Goal: Information Seeking & Learning: Understand process/instructions

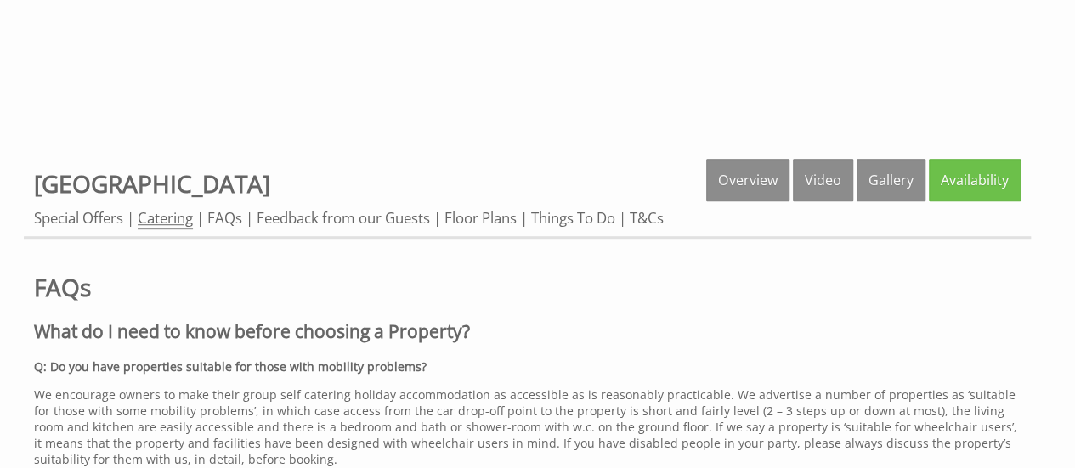
scroll to position [486, 0]
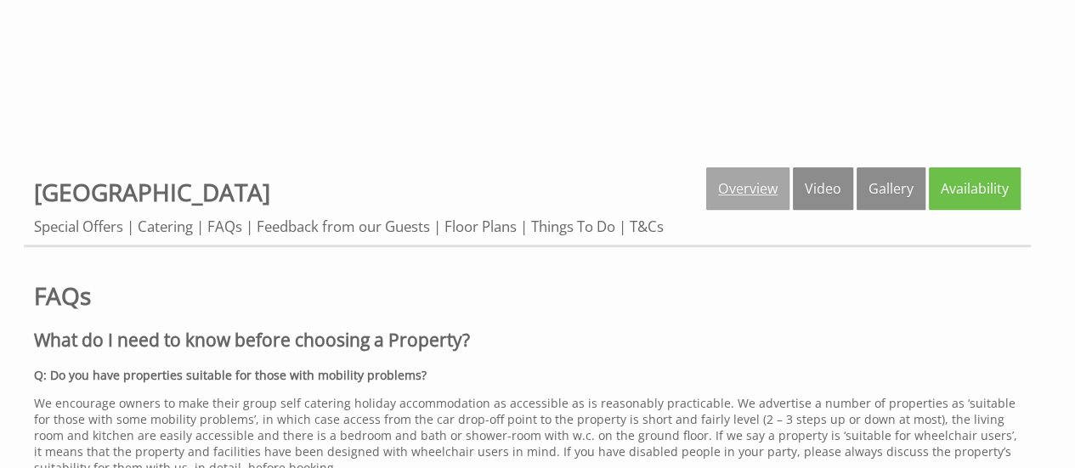
click at [750, 185] on link "Overview" at bounding box center [747, 188] width 83 height 42
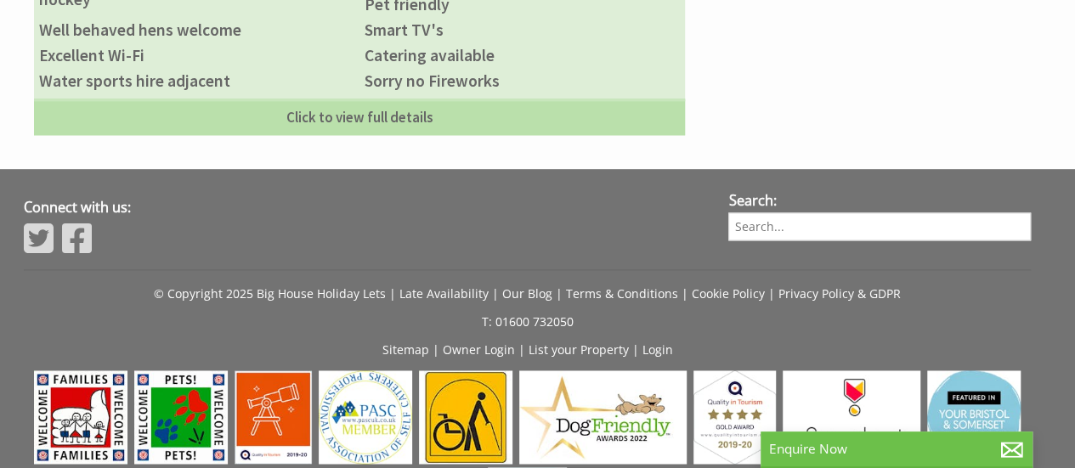
scroll to position [1168, 0]
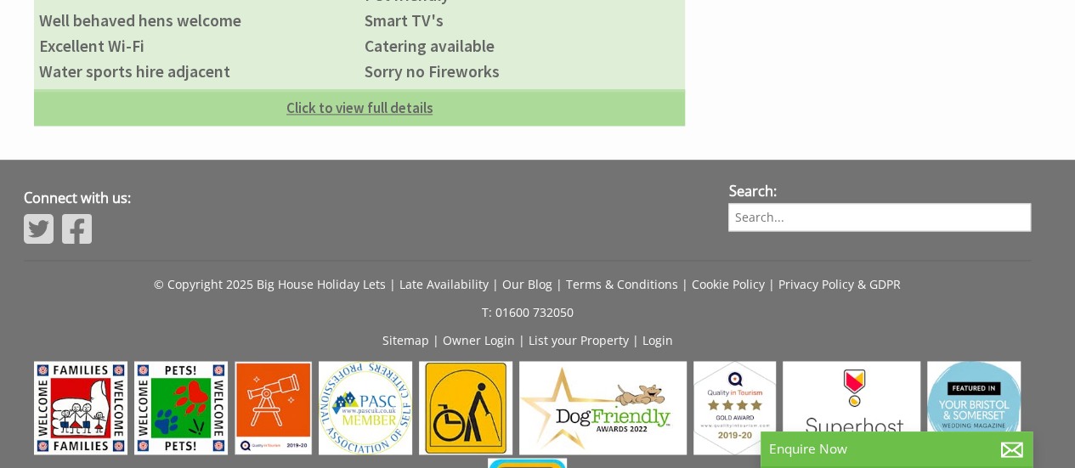
click at [409, 89] on link "Click to view full details" at bounding box center [359, 107] width 651 height 37
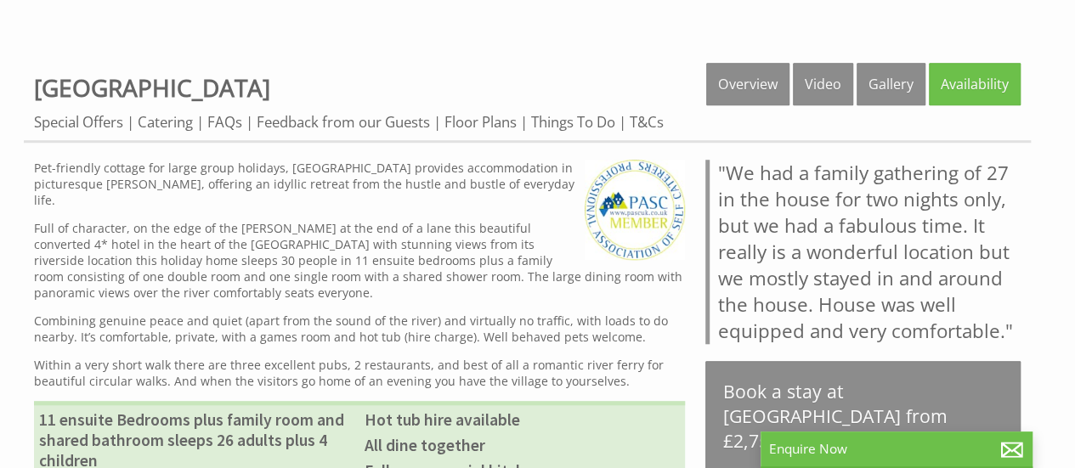
scroll to position [585, 0]
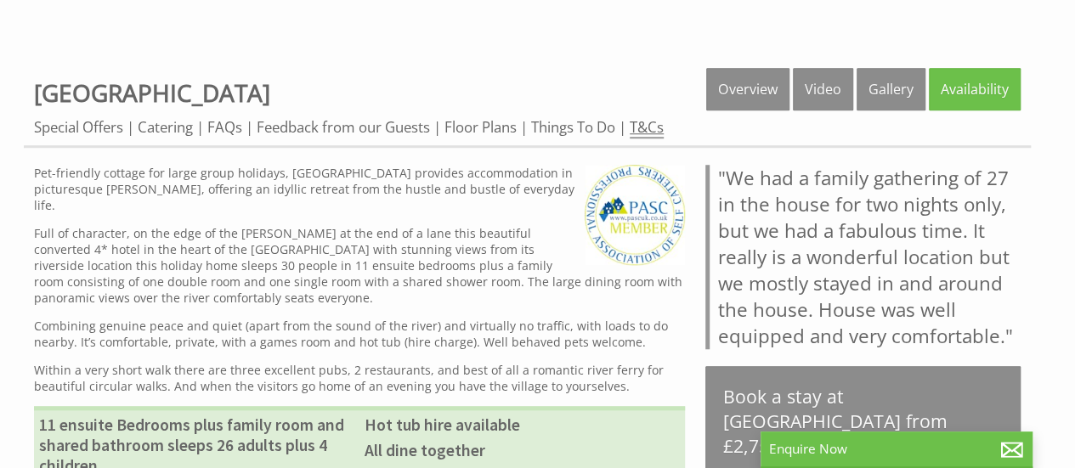
click at [659, 125] on link "T&Cs" at bounding box center [646, 127] width 34 height 21
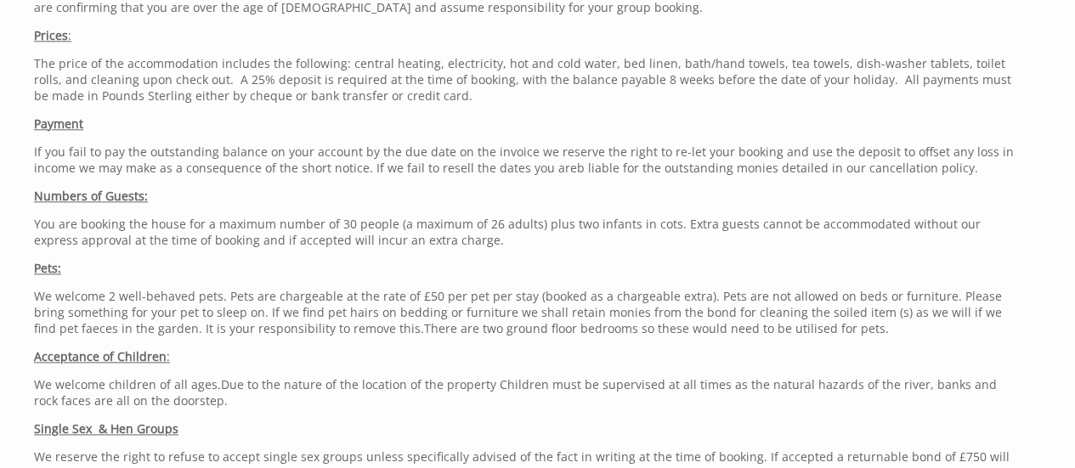
scroll to position [884, 0]
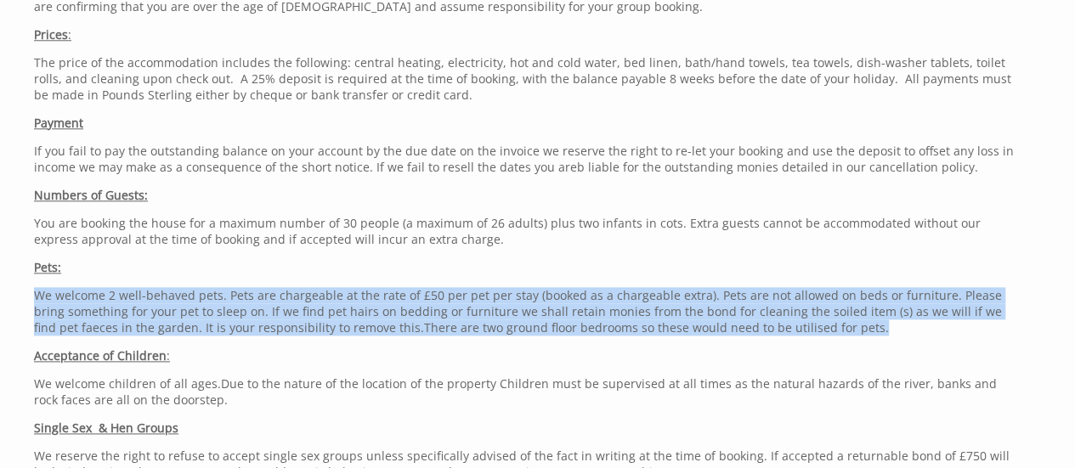
drag, startPoint x: 788, startPoint y: 320, endPoint x: 76, endPoint y: 263, distance: 715.1
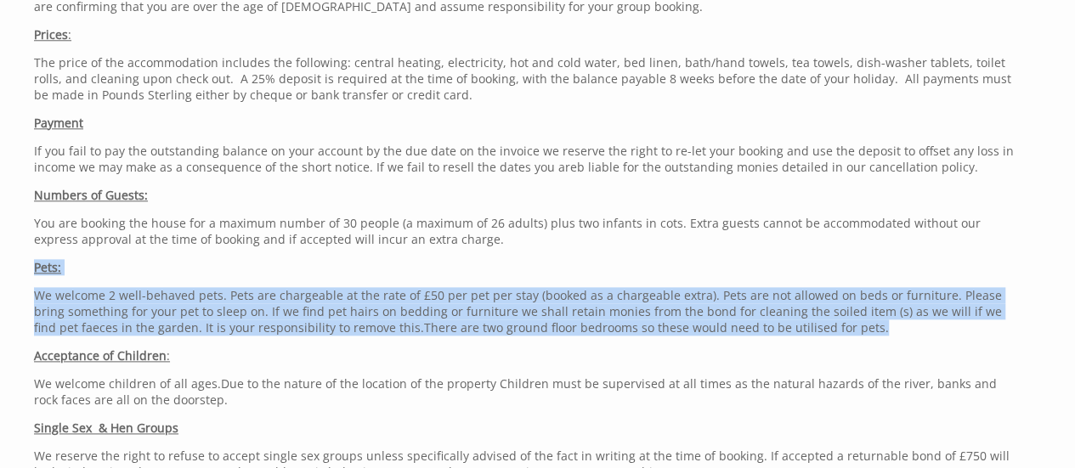
drag, startPoint x: 784, startPoint y: 317, endPoint x: 22, endPoint y: 252, distance: 764.8
copy div "Pets: We welcome 2 well-behaved pets. Pets are chargeable at the rate of £50 pe…"
